Goal: Check status: Check status

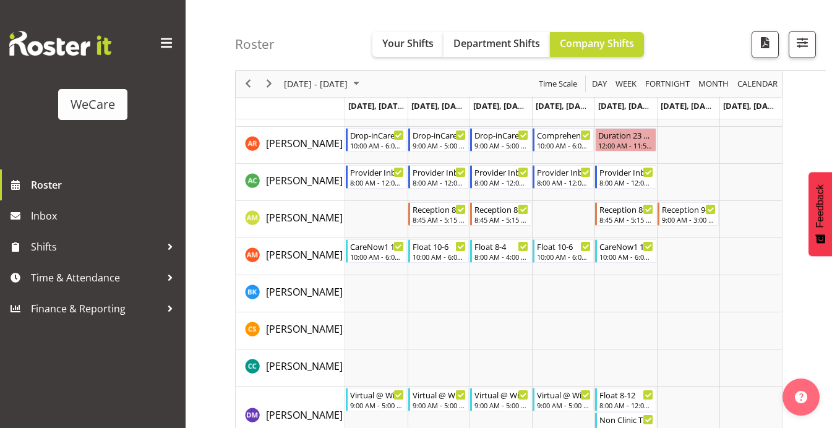
scroll to position [3572, 0]
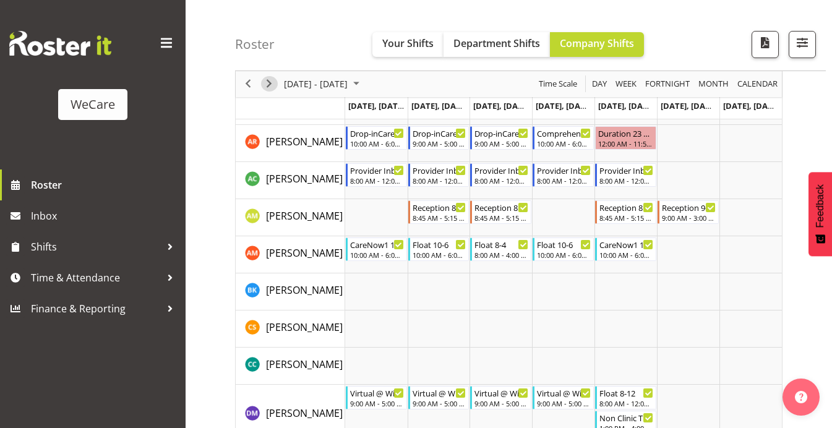
click at [270, 86] on span "Next" at bounding box center [269, 84] width 15 height 15
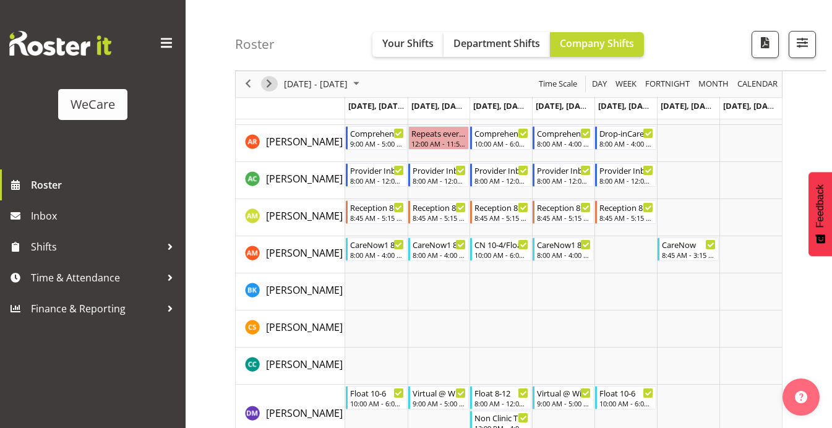
click at [270, 85] on span "Next" at bounding box center [269, 84] width 15 height 15
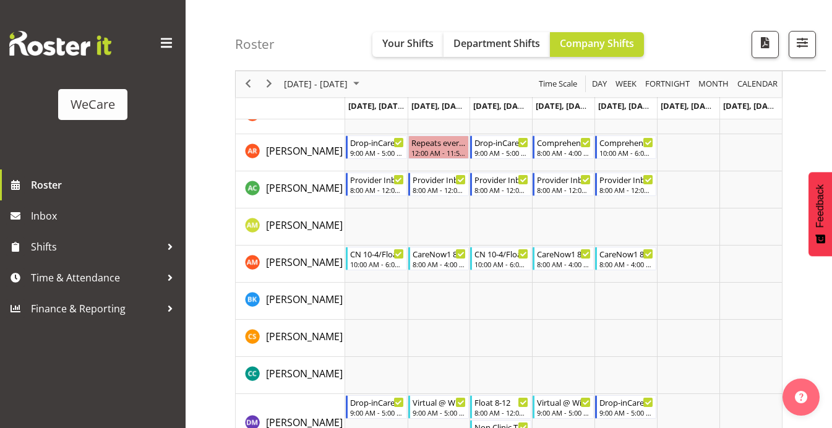
scroll to position [3487, 0]
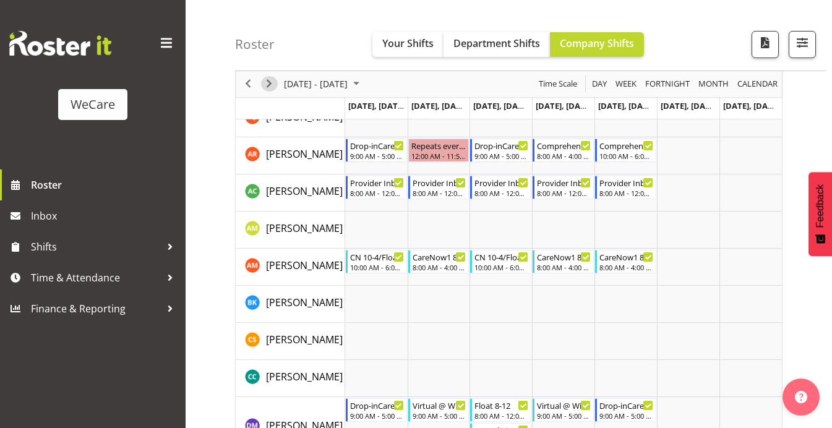
click at [273, 85] on span "Next" at bounding box center [269, 84] width 15 height 15
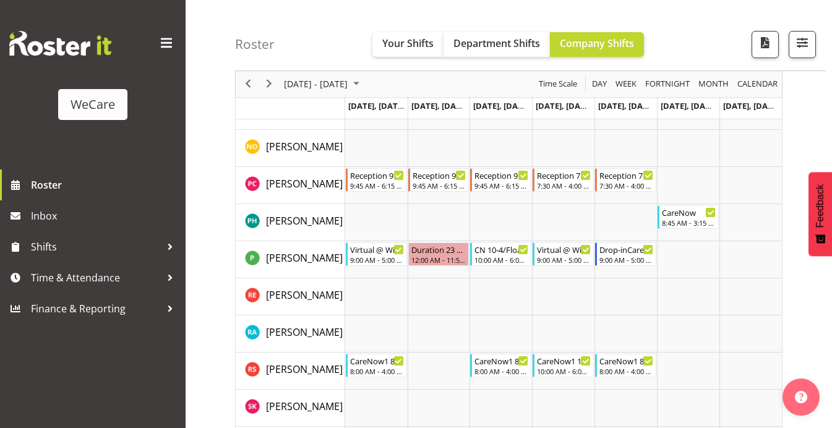
scroll to position [4402, 0]
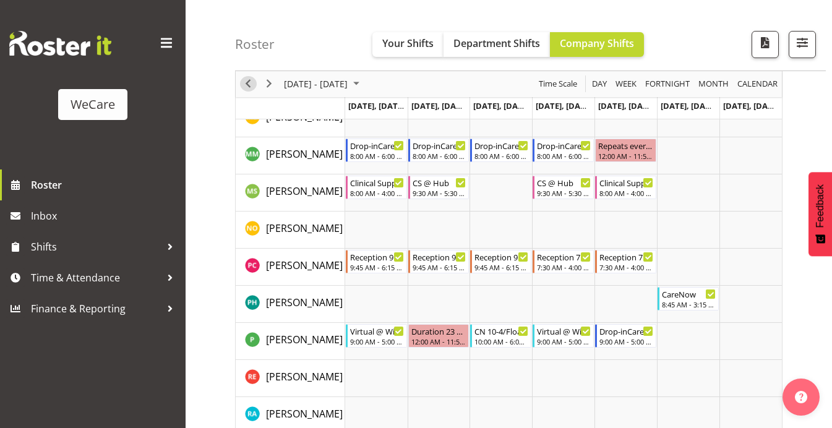
click at [249, 84] on span "Previous" at bounding box center [248, 84] width 15 height 15
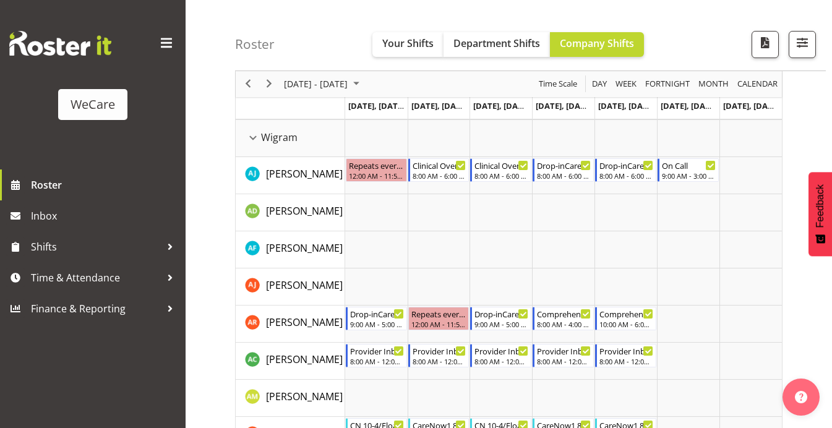
scroll to position [3319, 0]
click at [247, 85] on span "Previous" at bounding box center [248, 84] width 15 height 15
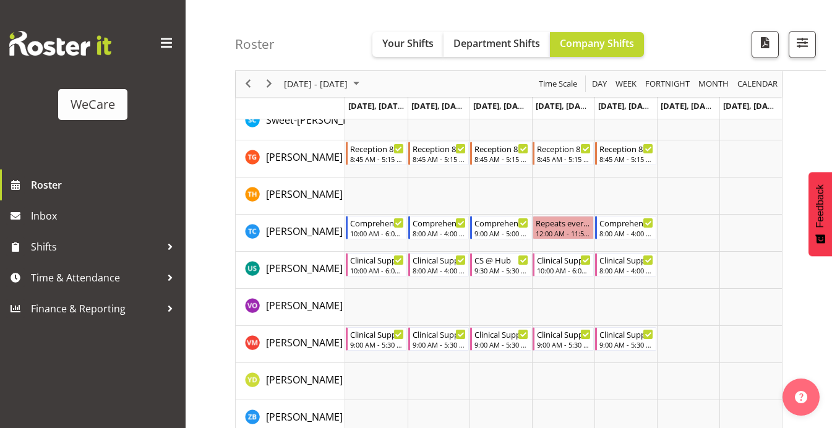
scroll to position [5120, 0]
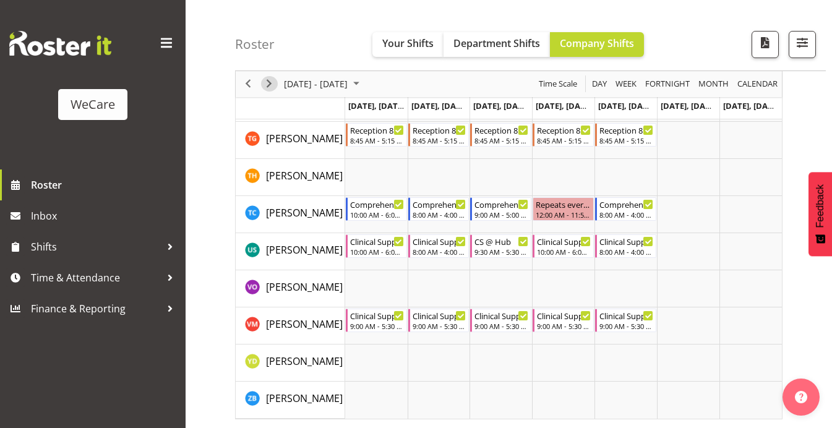
click at [271, 81] on span "Next" at bounding box center [269, 84] width 15 height 15
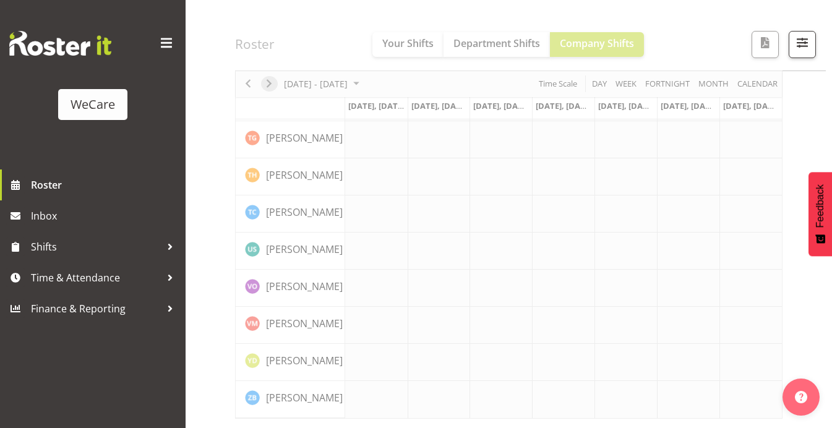
scroll to position [5024, 0]
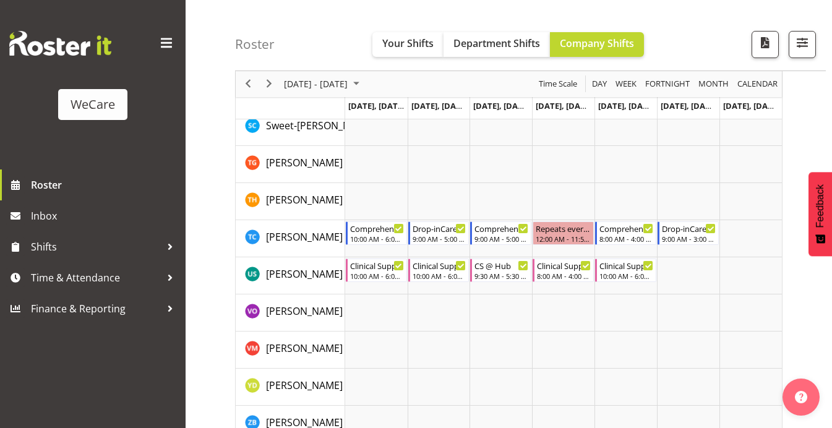
scroll to position [5048, 0]
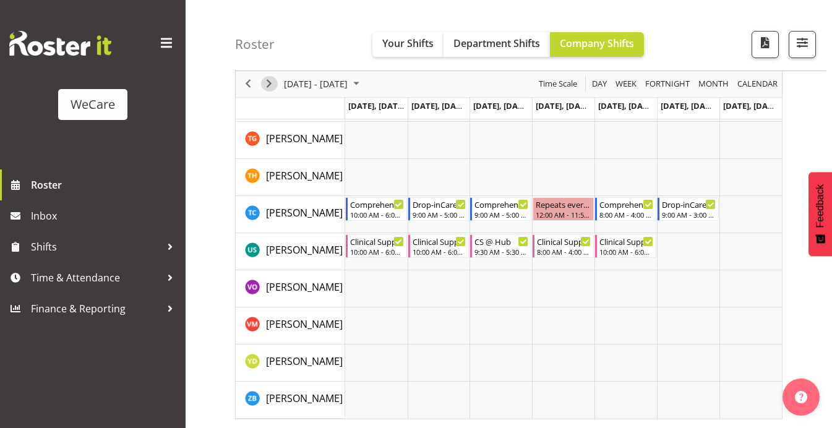
click at [267, 84] on span "Next" at bounding box center [269, 84] width 15 height 15
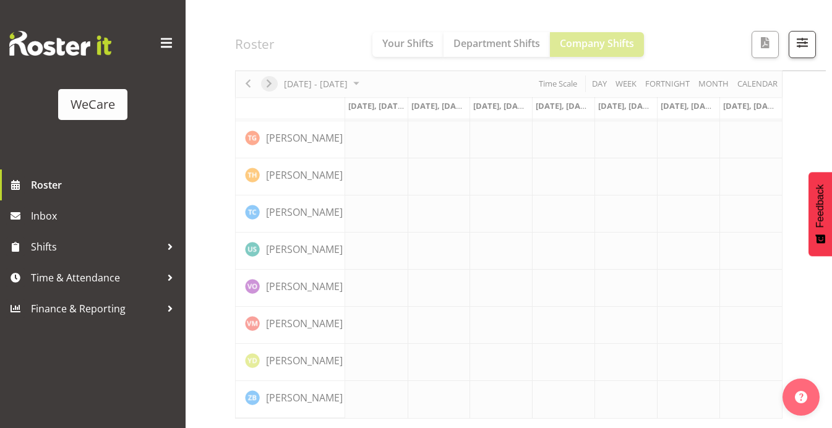
scroll to position [5024, 0]
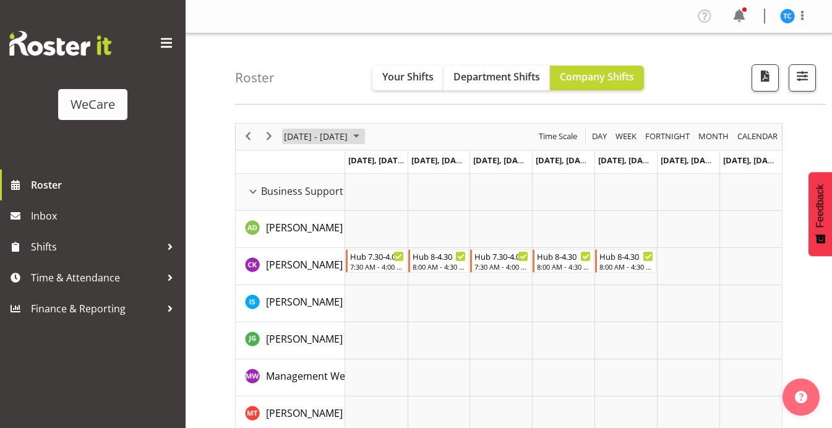
click at [349, 139] on span "[DATE] - [DATE]" at bounding box center [316, 136] width 66 height 15
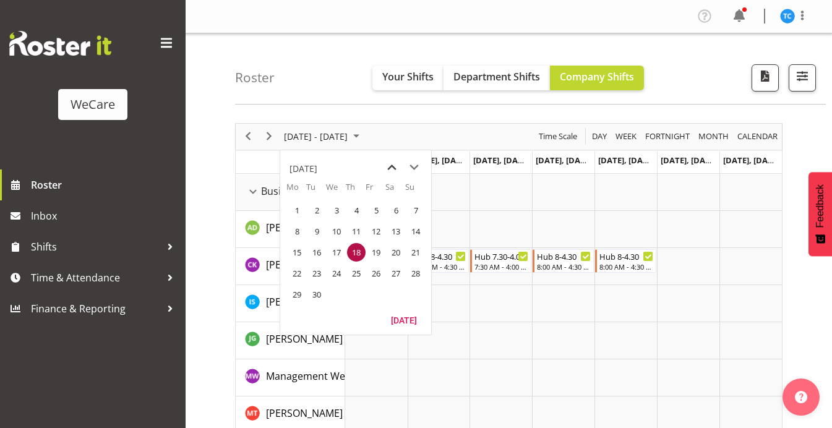
click at [393, 166] on span "previous month" at bounding box center [392, 167] width 22 height 22
click at [396, 273] on span "23" at bounding box center [395, 273] width 19 height 19
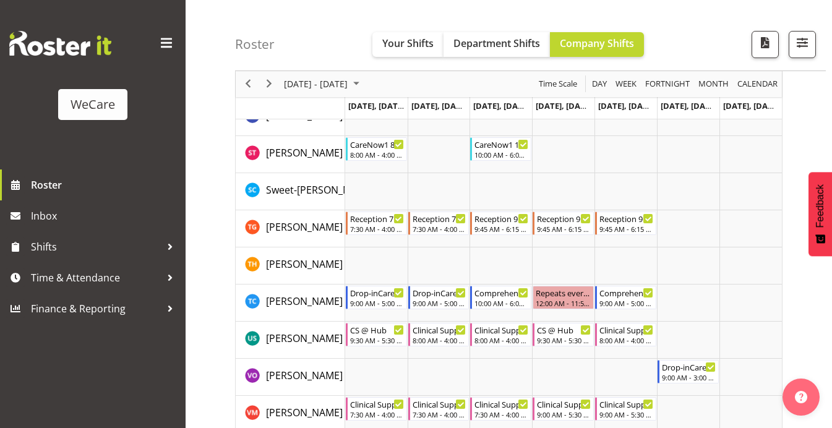
scroll to position [5145, 0]
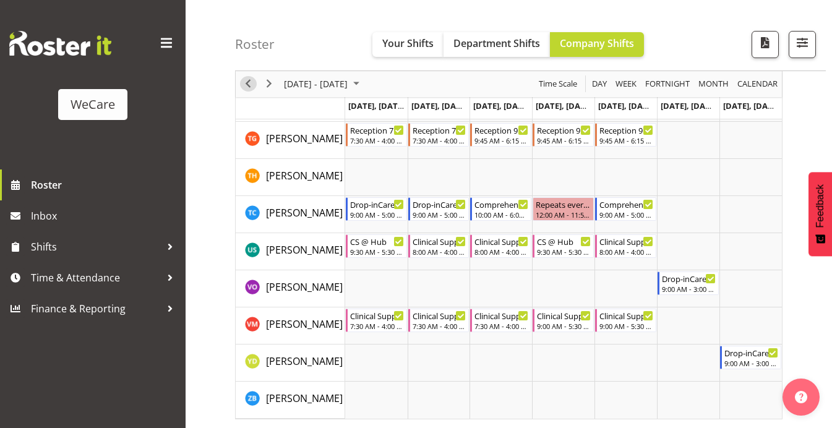
click at [244, 83] on span "Previous" at bounding box center [248, 84] width 15 height 15
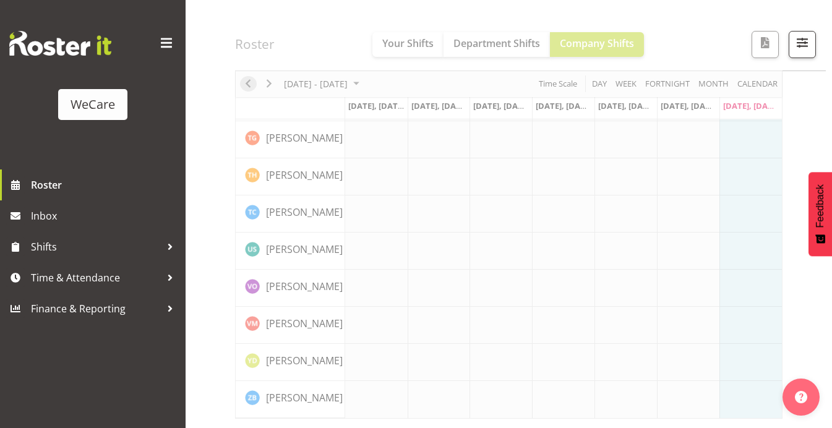
scroll to position [5024, 0]
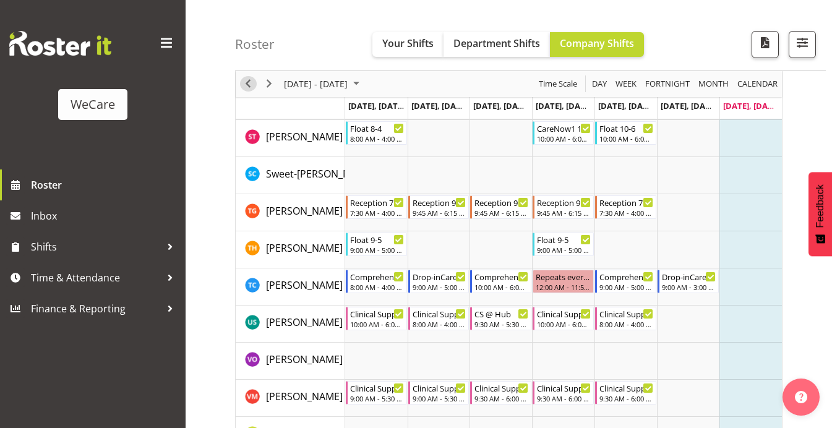
scroll to position [5096, 0]
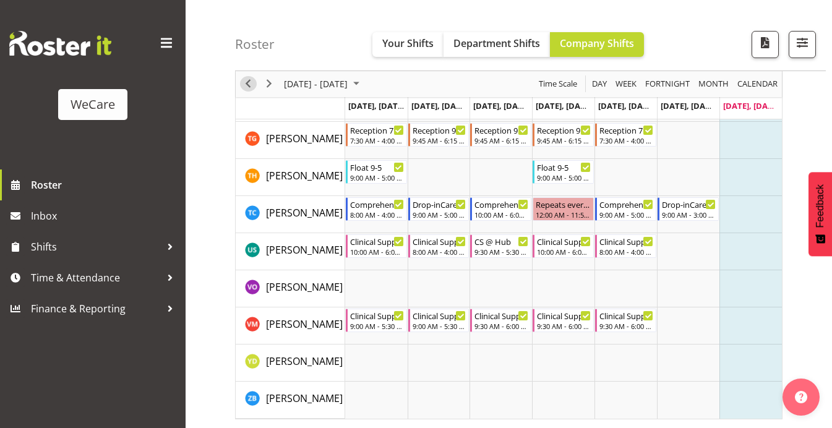
click at [247, 83] on span "Previous" at bounding box center [248, 84] width 15 height 15
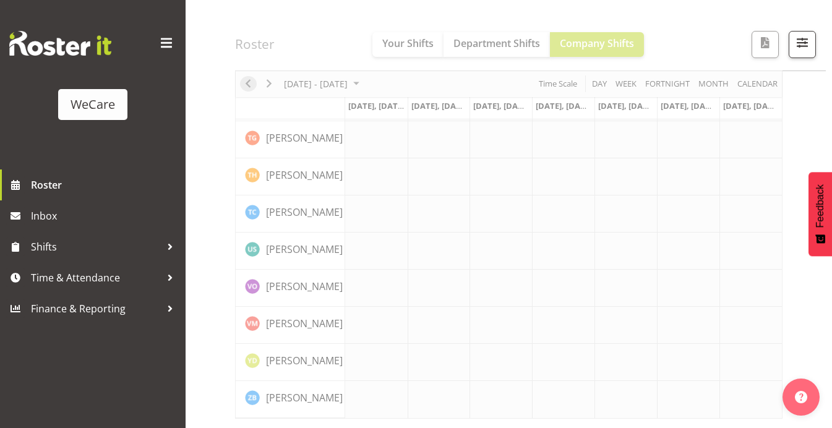
scroll to position [5024, 0]
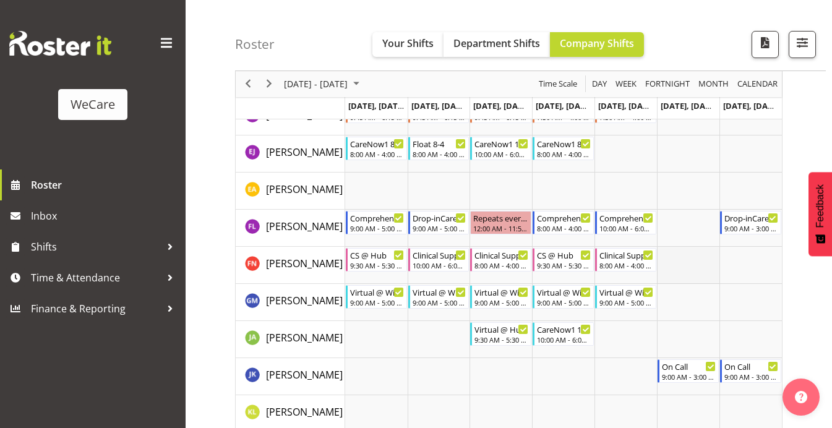
scroll to position [4005, 0]
